Goal: Transaction & Acquisition: Purchase product/service

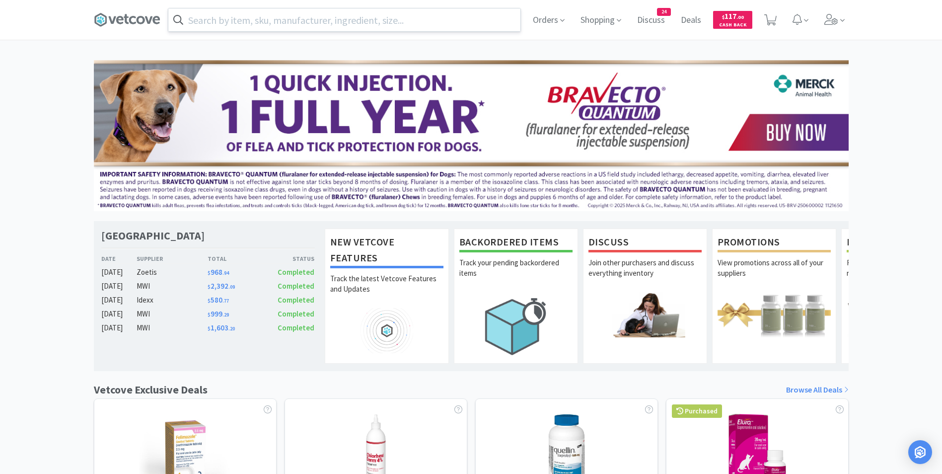
click at [428, 26] on input "text" at bounding box center [344, 19] width 352 height 23
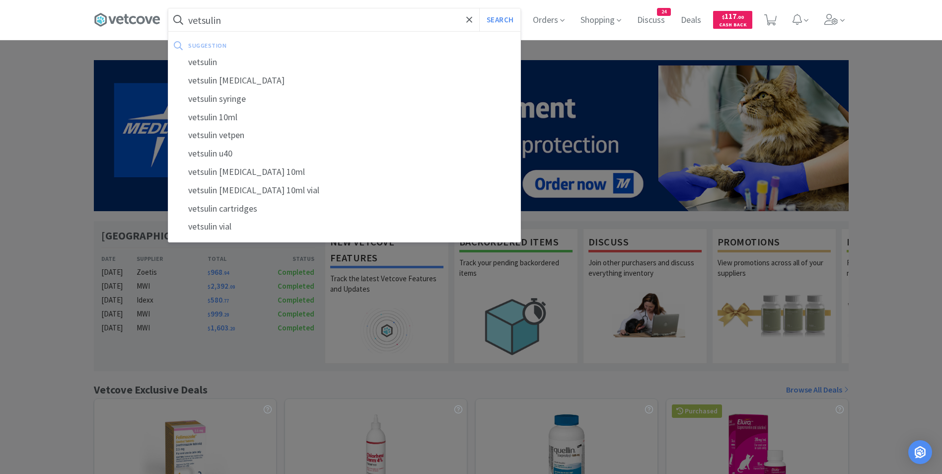
type input "vetsulin"
click at [479, 8] on button "Search" at bounding box center [499, 19] width 41 height 23
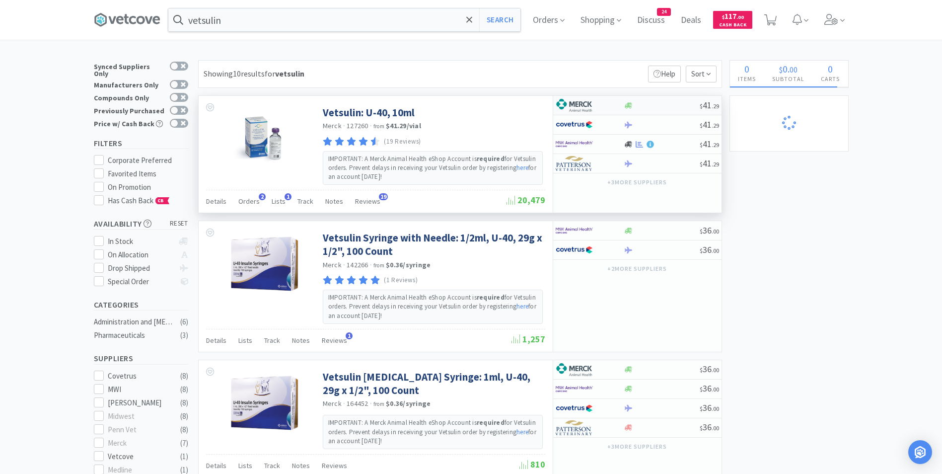
click at [584, 104] on img at bounding box center [574, 105] width 37 height 15
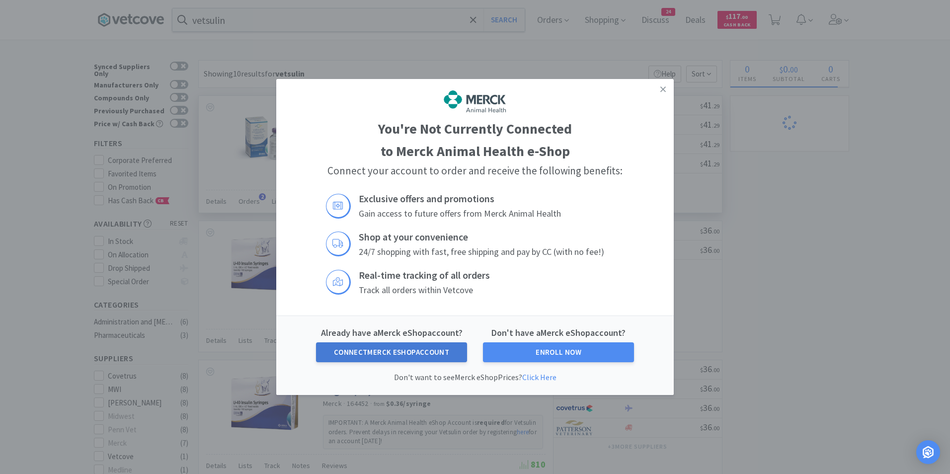
click at [396, 352] on button "Connect Merck eShop Account" at bounding box center [391, 352] width 151 height 20
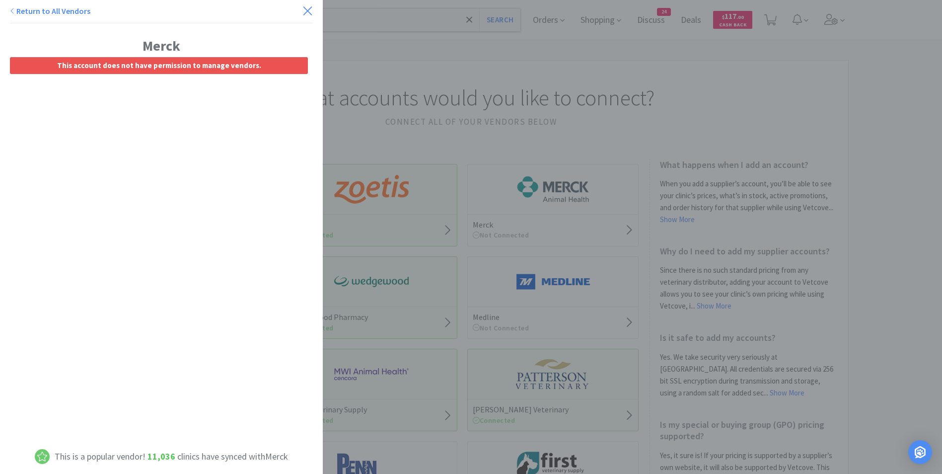
click at [302, 9] on icon at bounding box center [307, 11] width 10 height 14
